Goal: Transaction & Acquisition: Book appointment/travel/reservation

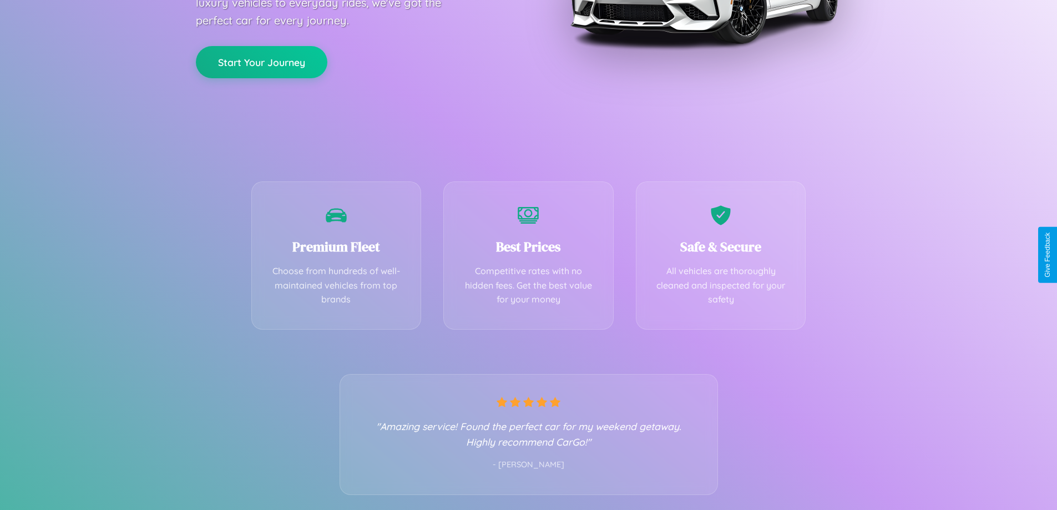
scroll to position [219, 0]
click at [528, 255] on div "Best Prices Competitive rates with no hidden fees. Get the best value for your …" at bounding box center [528, 252] width 170 height 148
click at [261, 60] on button "Start Your Journey" at bounding box center [261, 60] width 131 height 32
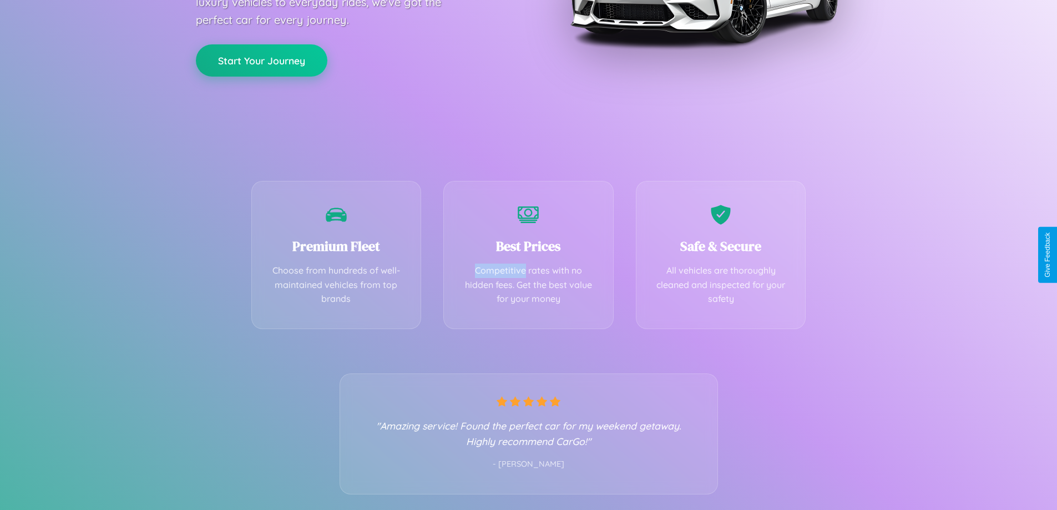
click at [261, 60] on button "Start Your Journey" at bounding box center [261, 60] width 131 height 32
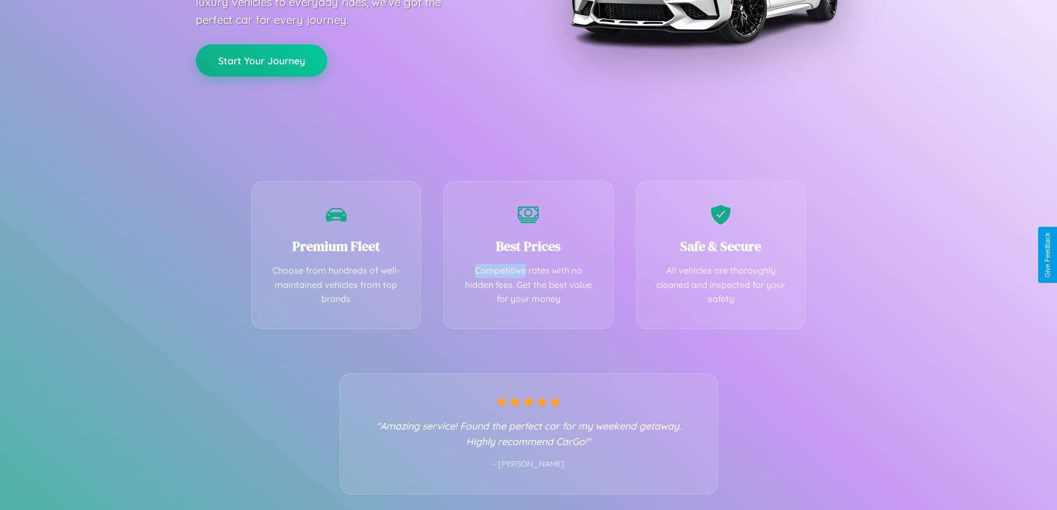
click at [261, 60] on button "Start Your Journey" at bounding box center [261, 60] width 131 height 32
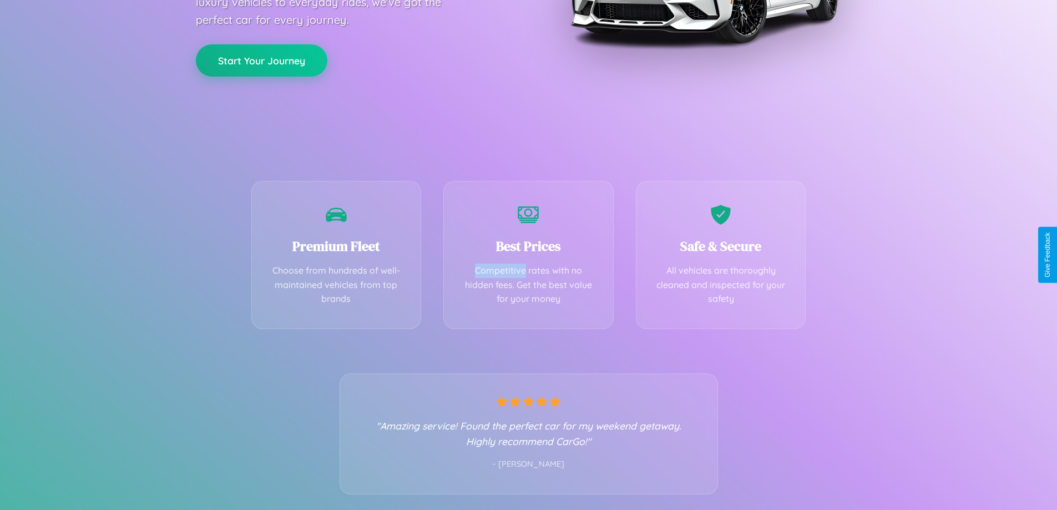
click at [261, 60] on button "Start Your Journey" at bounding box center [261, 60] width 131 height 32
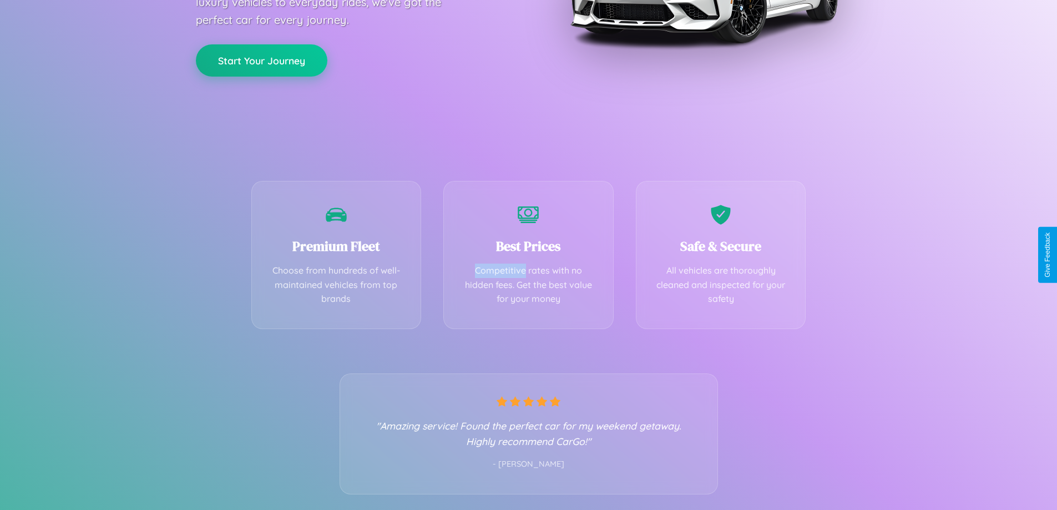
click at [261, 60] on button "Start Your Journey" at bounding box center [261, 60] width 131 height 32
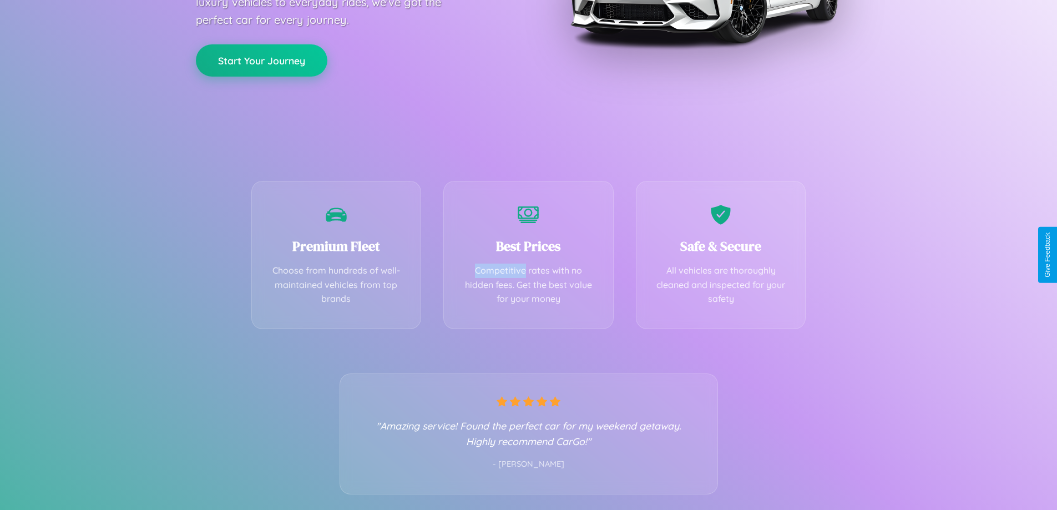
click at [261, 60] on button "Start Your Journey" at bounding box center [261, 60] width 131 height 32
